Goal: Find specific page/section: Find specific page/section

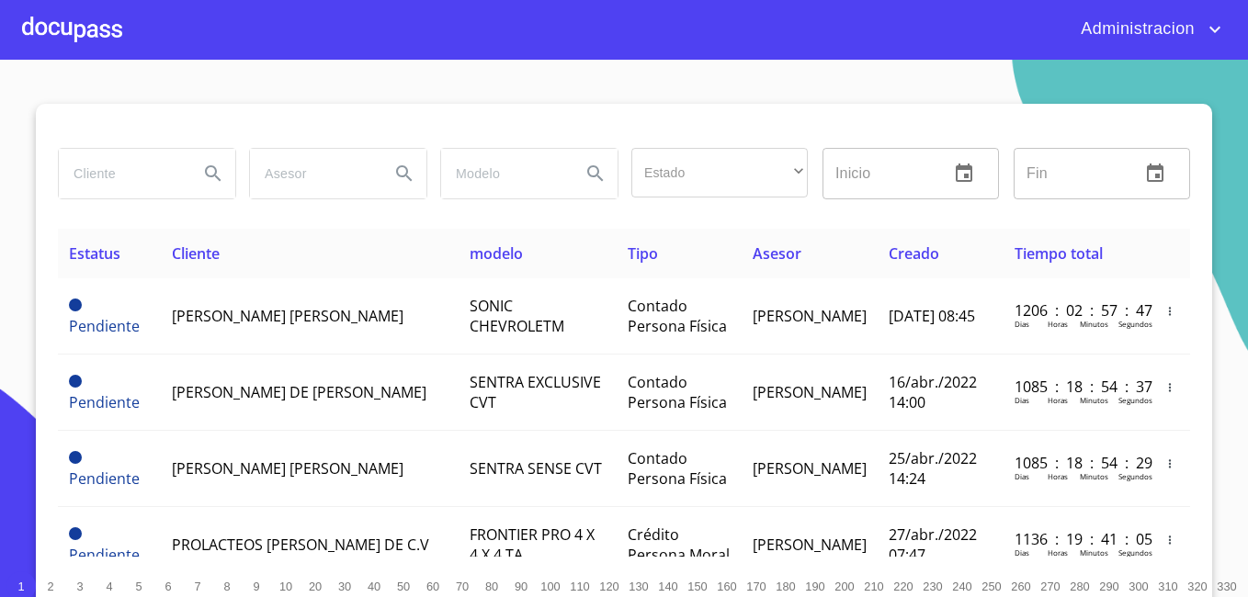
click at [124, 185] on input "search" at bounding box center [121, 174] width 125 height 50
type input "[PERSON_NAME]"
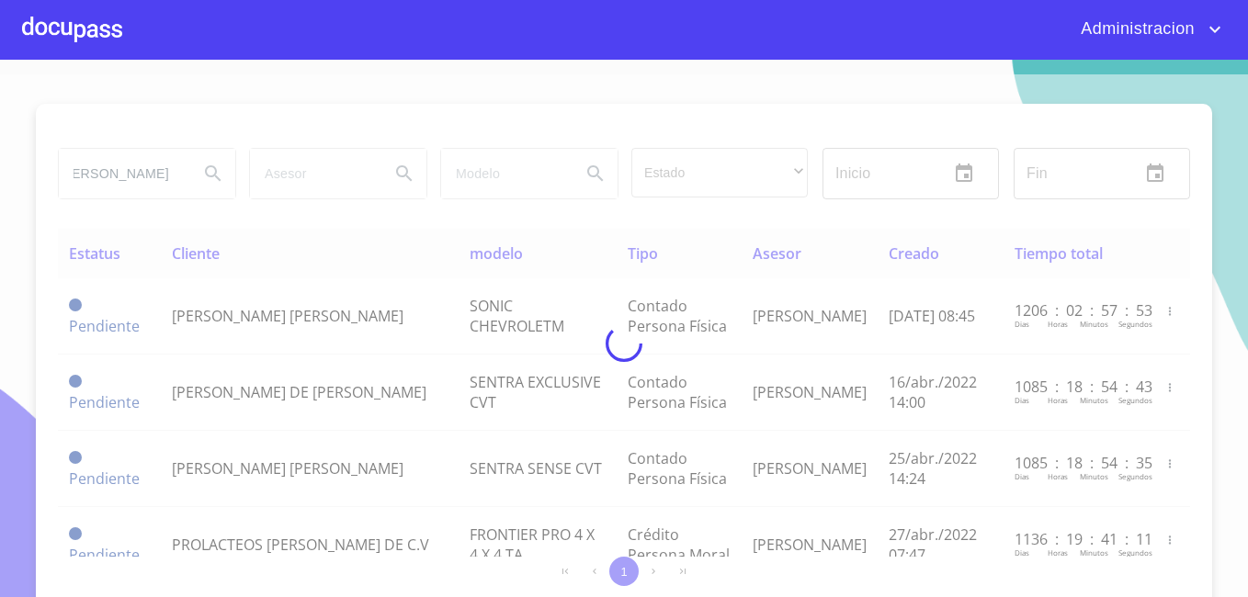
scroll to position [0, 0]
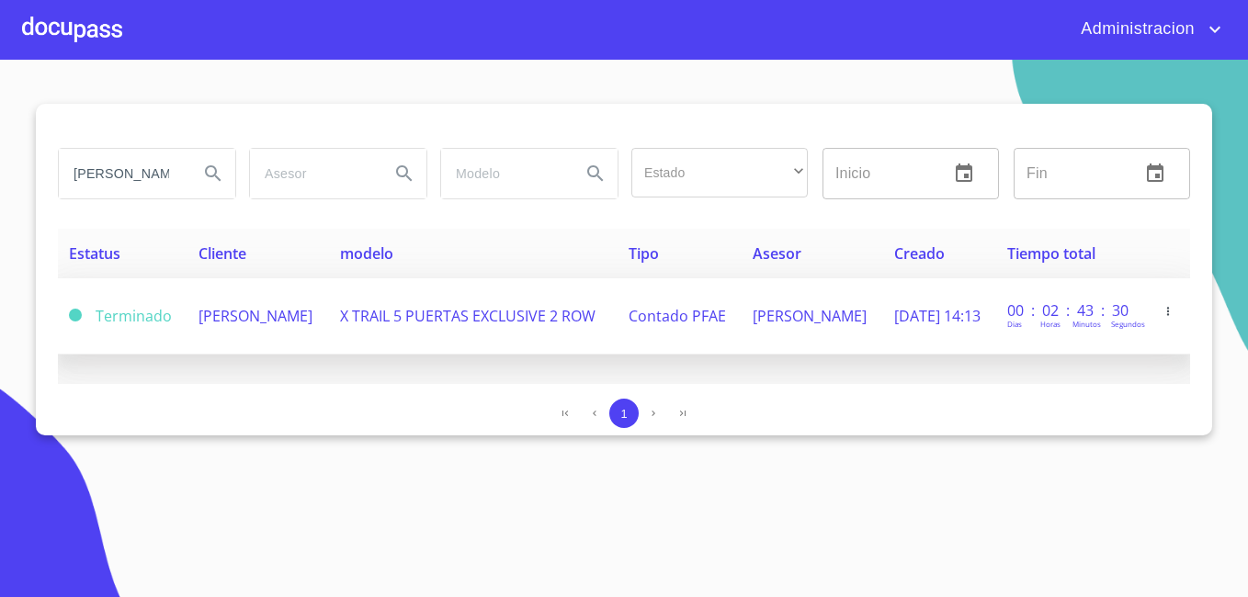
click at [265, 306] on span "[PERSON_NAME]" at bounding box center [256, 316] width 114 height 20
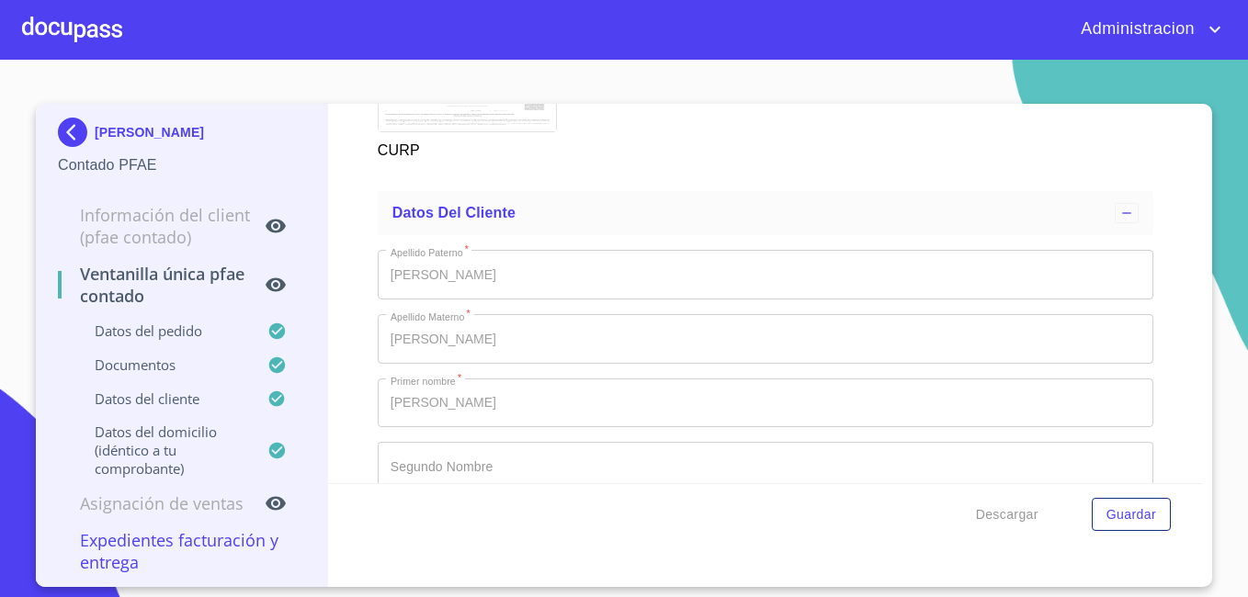
scroll to position [3026, 0]
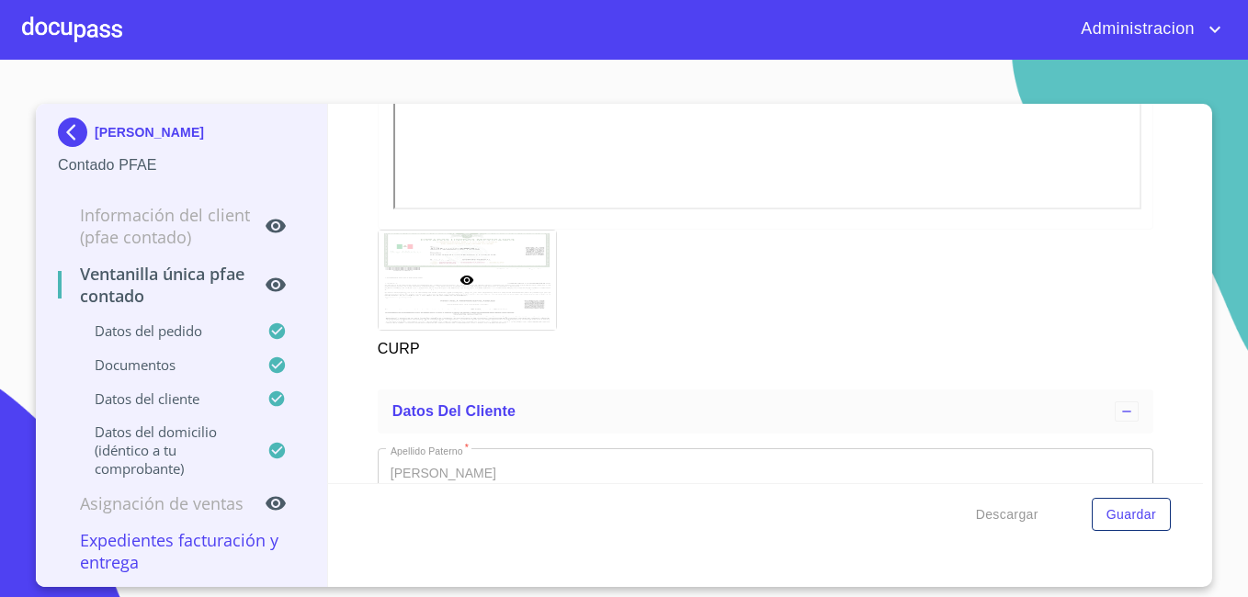
click at [154, 132] on p "[PERSON_NAME]" at bounding box center [149, 132] width 109 height 15
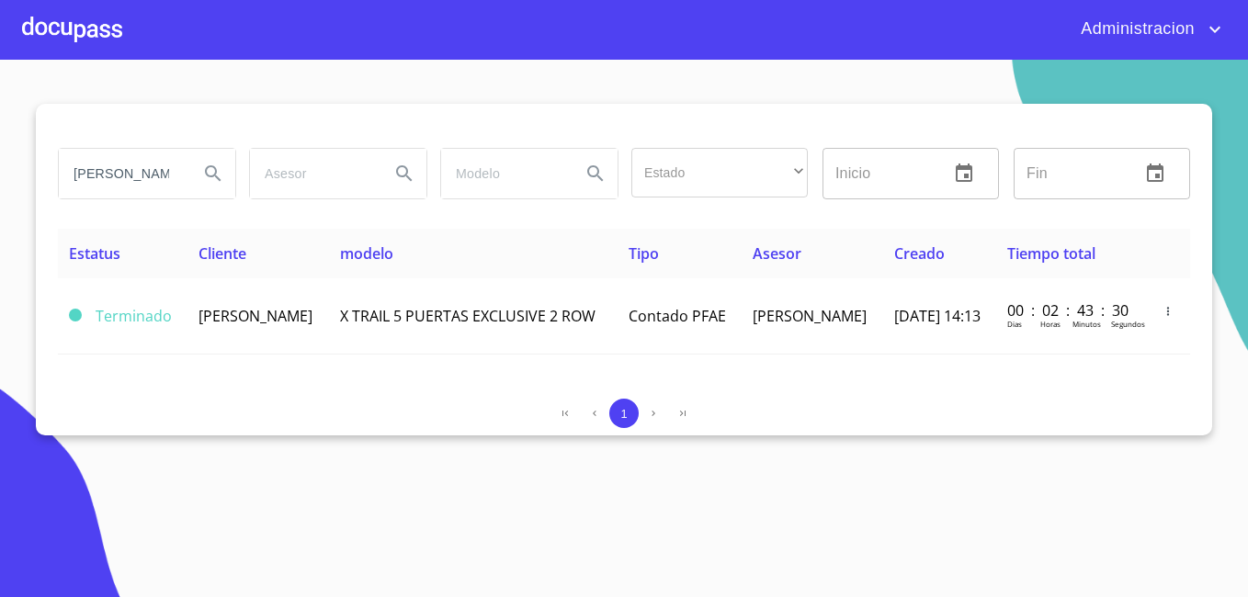
click at [155, 170] on input "[PERSON_NAME]" at bounding box center [121, 174] width 125 height 50
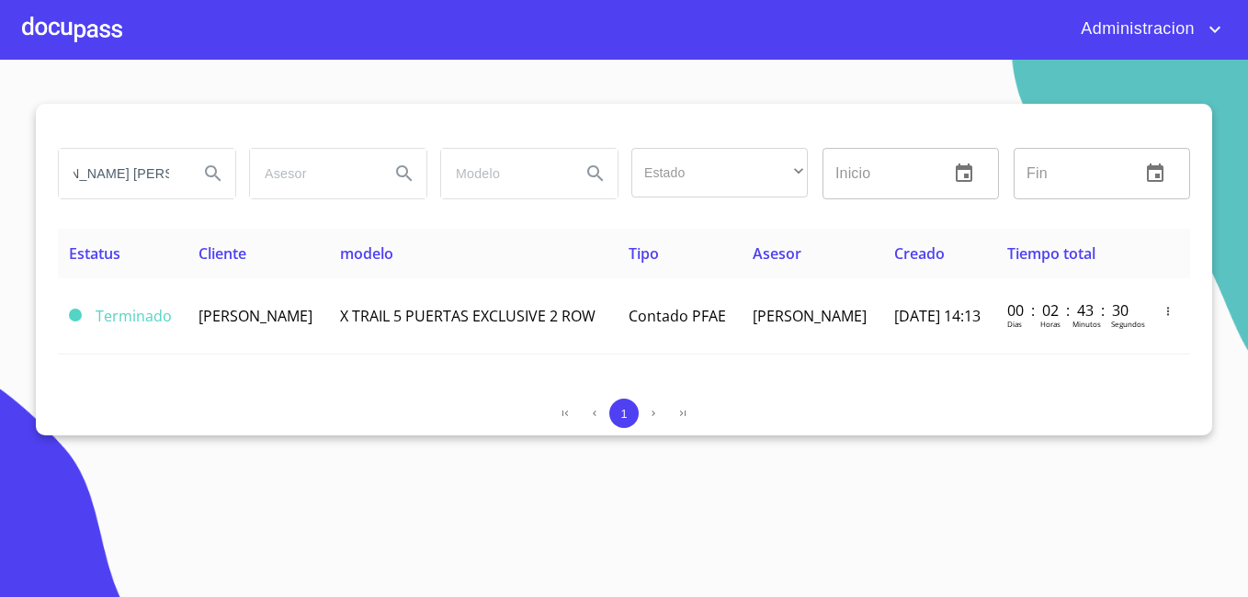
type input "[PERSON_NAME] [PERSON_NAME]"
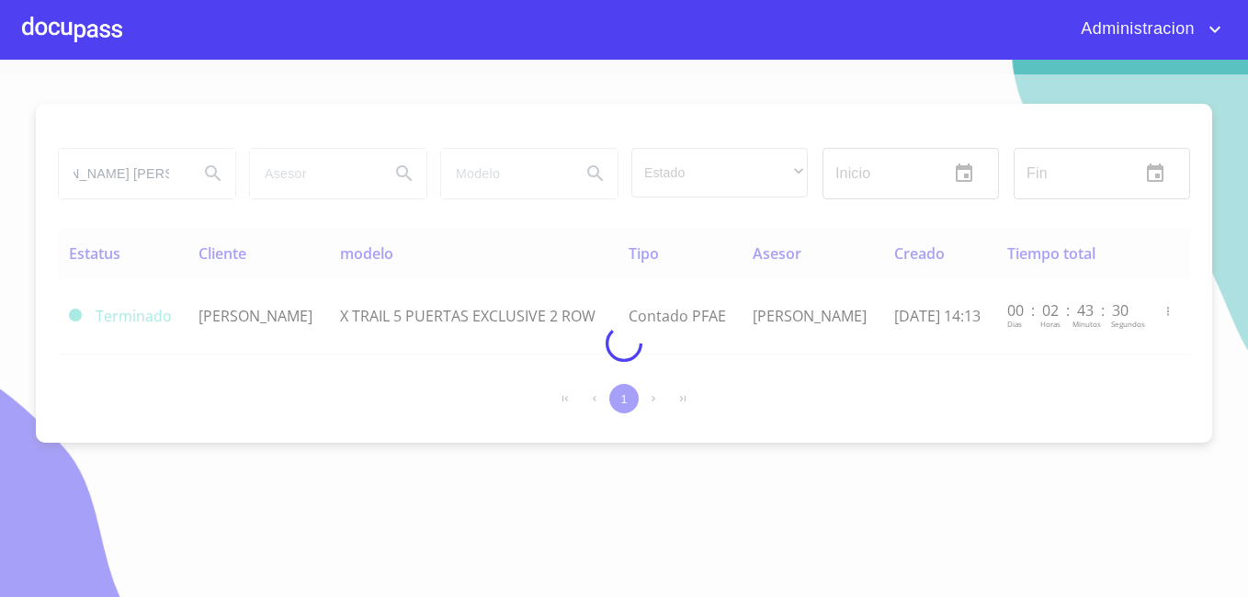
scroll to position [0, 0]
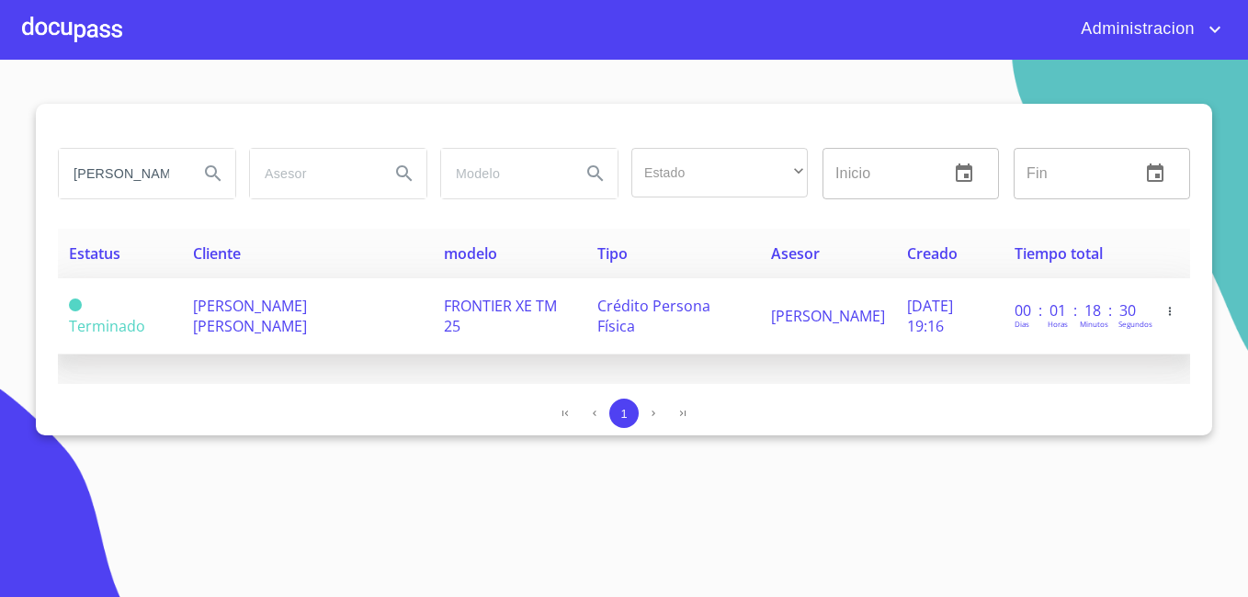
click at [268, 334] on td "[PERSON_NAME] [PERSON_NAME]" at bounding box center [307, 317] width 251 height 76
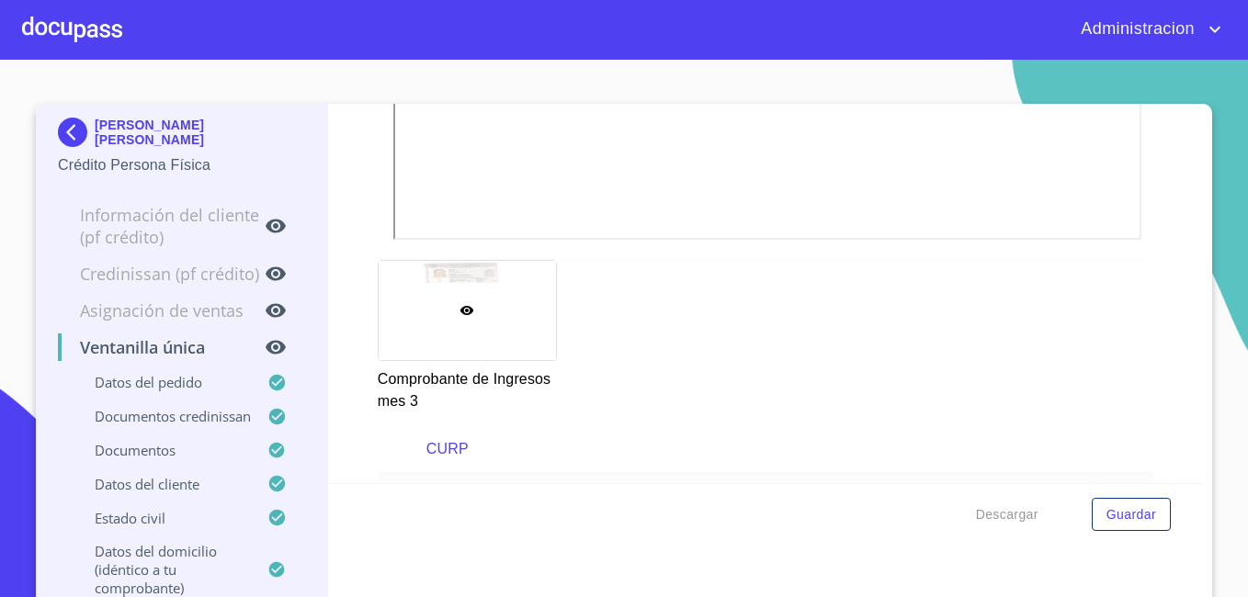
scroll to position [4525, 0]
